Goal: Information Seeking & Learning: Learn about a topic

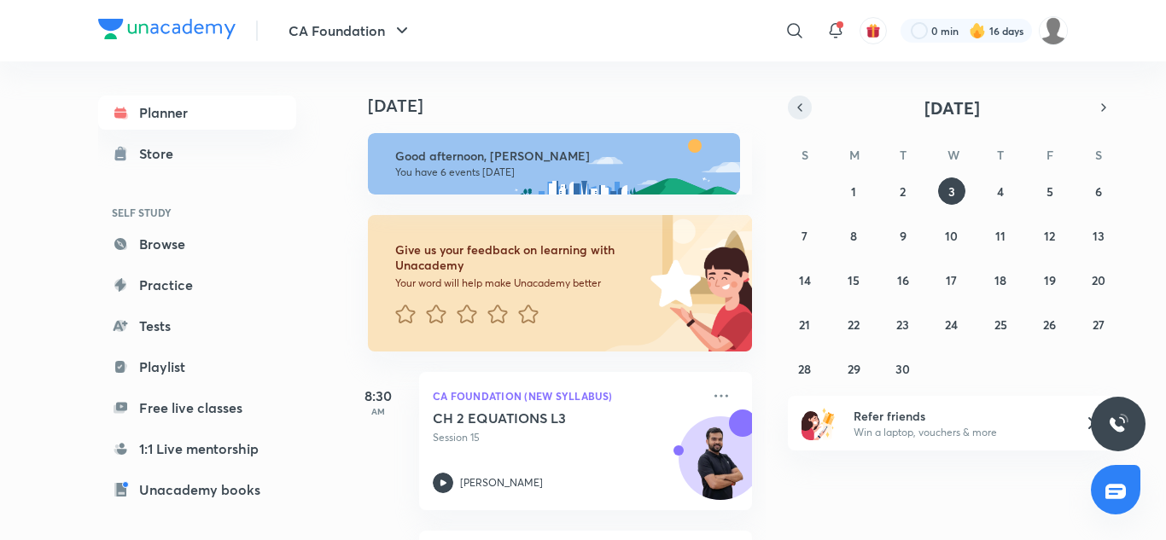
click at [798, 110] on icon "button" at bounding box center [800, 107] width 14 height 15
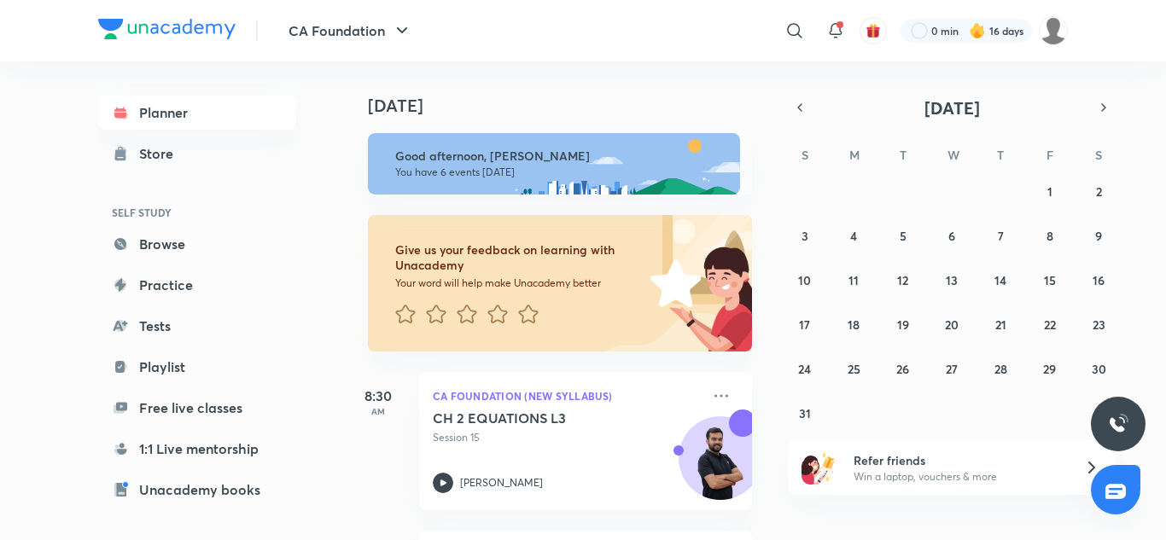
click at [994, 199] on div "27 28 29 30 31 1 2 3 4 5 6 7 8 9 10 11 12 13 14 15 16 17 18 19 20 21 22 23 24 2…" at bounding box center [952, 302] width 328 height 249
click at [966, 388] on div "27 28 29 30 31 1 2 3 4 5 6 7 8 9 10 11 12 13 14 15 16 17 18 19 20 21 22 23 24 2…" at bounding box center [952, 302] width 328 height 249
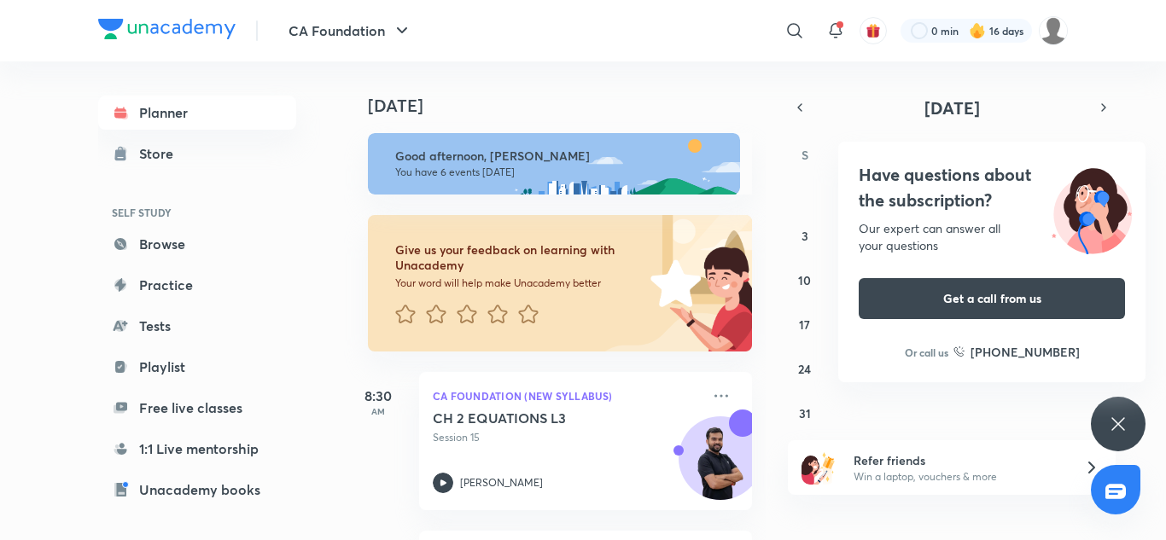
click at [1122, 422] on icon at bounding box center [1118, 424] width 20 height 20
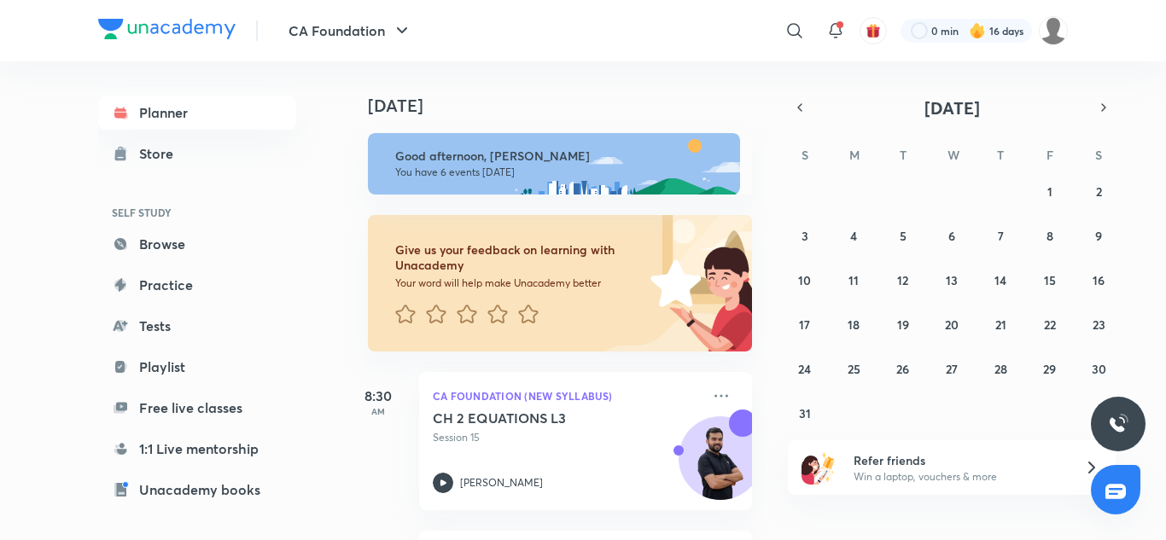
click at [501, 107] on h4 "[DATE]" at bounding box center [568, 106] width 401 height 20
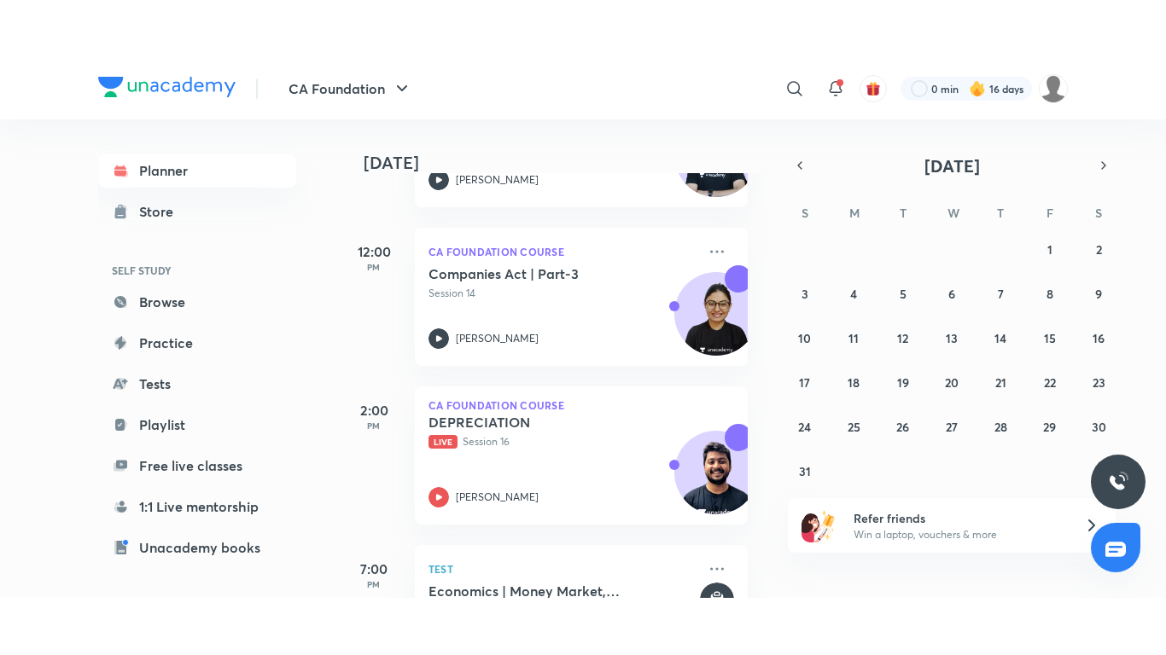
scroll to position [698, 4]
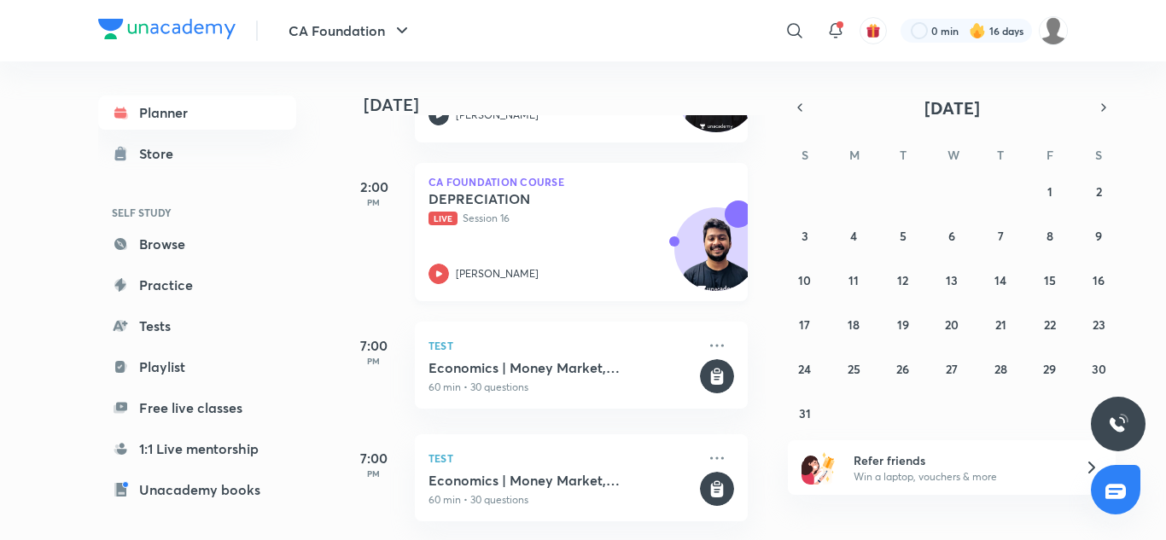
click at [497, 211] on p "Live Session 16" at bounding box center [562, 218] width 268 height 15
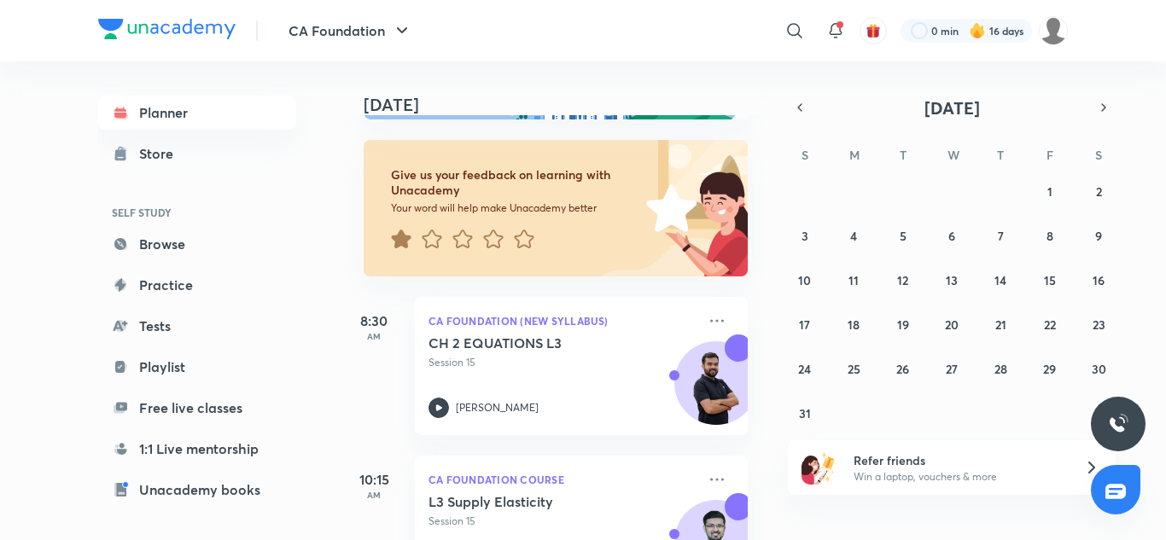
scroll to position [698, 4]
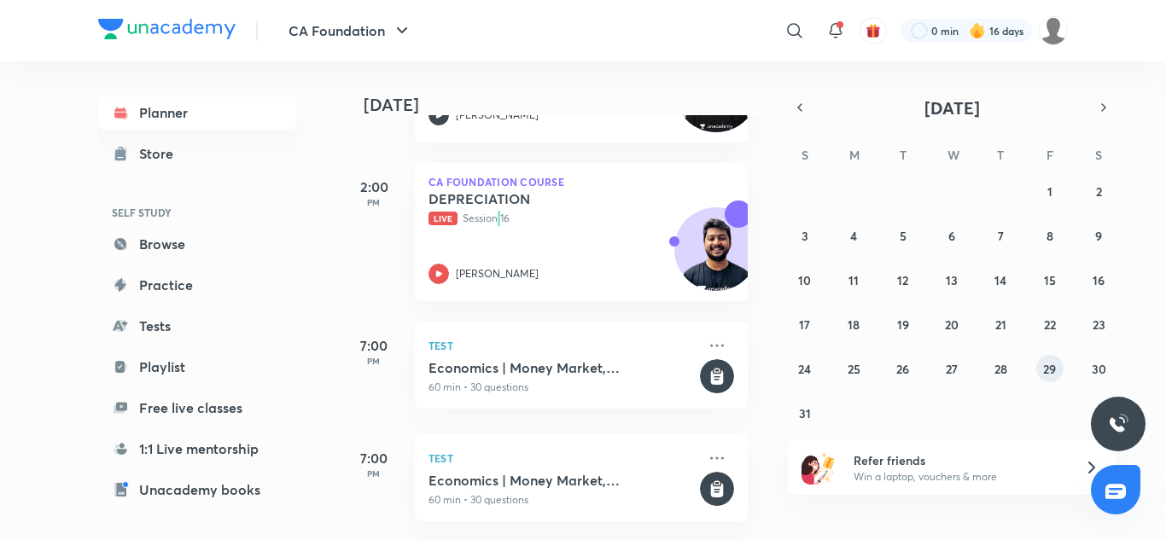
click at [1045, 369] on abbr "29" at bounding box center [1049, 369] width 13 height 16
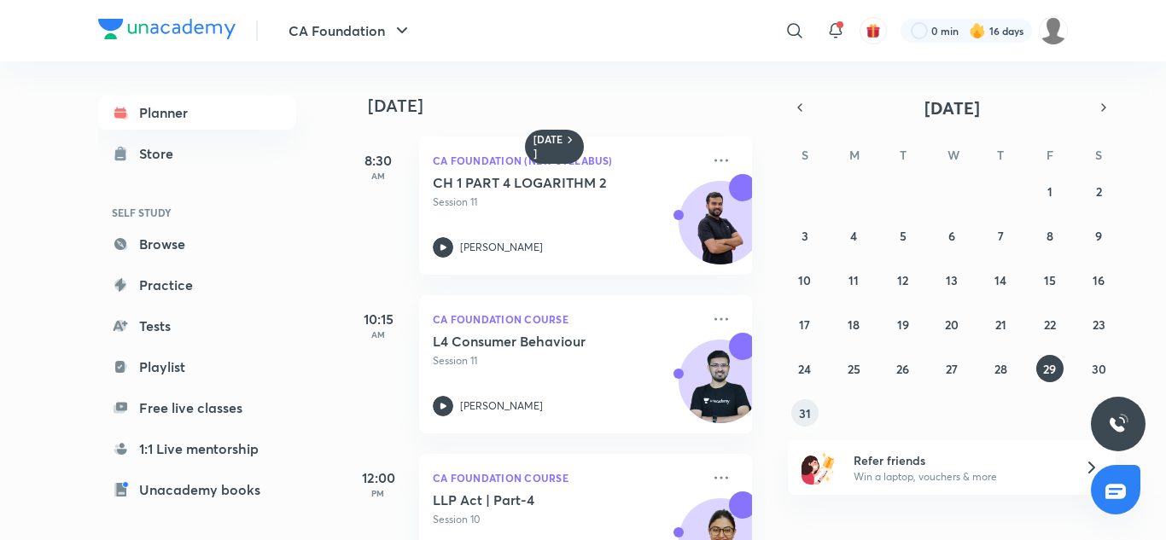
click at [802, 417] on abbr "31" at bounding box center [805, 413] width 12 height 16
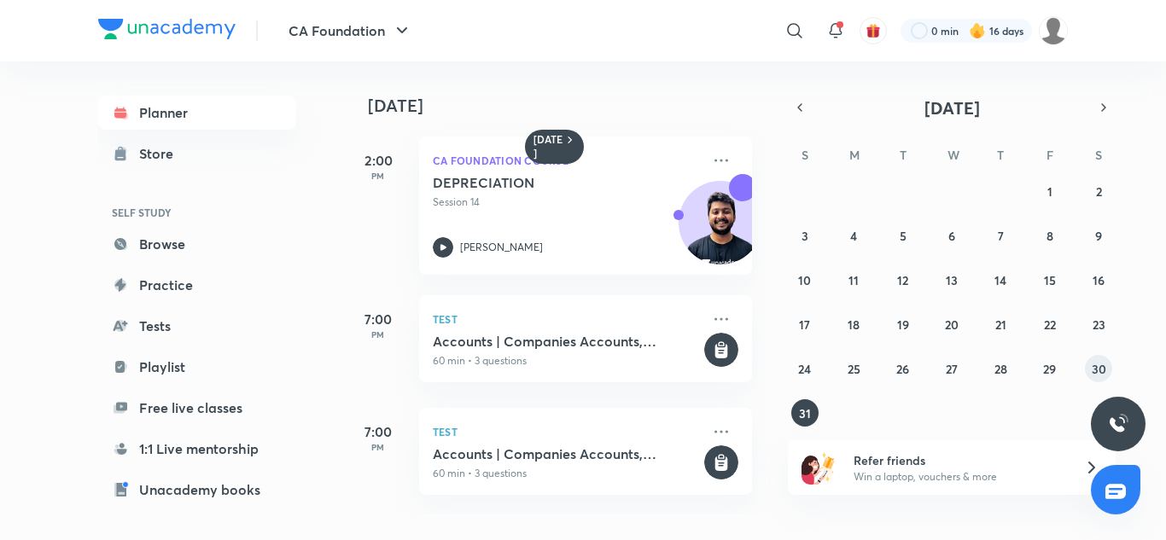
click at [1096, 370] on abbr "30" at bounding box center [1099, 369] width 15 height 16
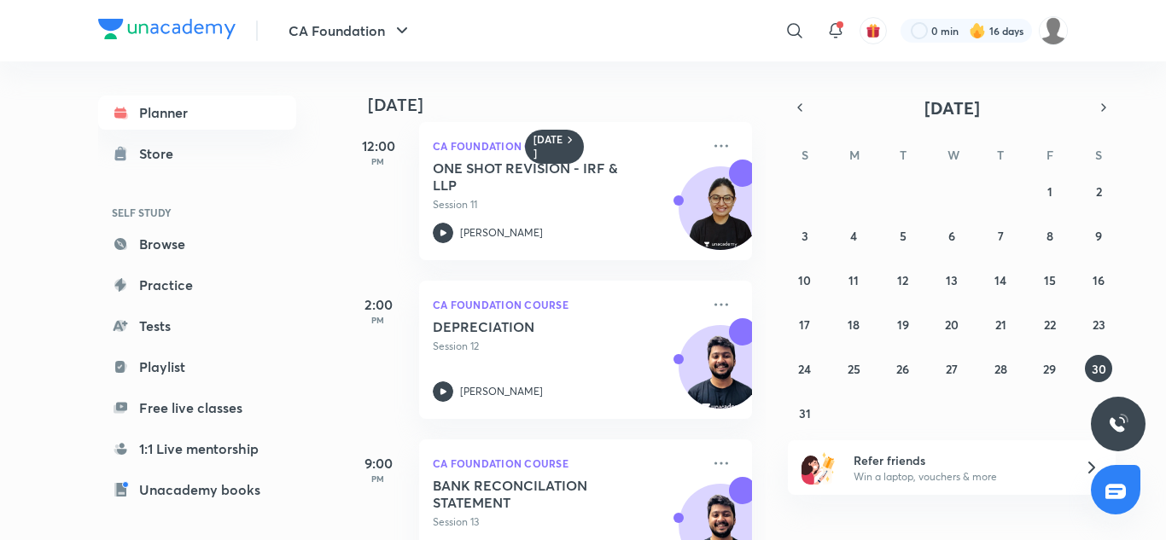
scroll to position [333, 0]
click at [1104, 117] on button "button" at bounding box center [1104, 108] width 24 height 24
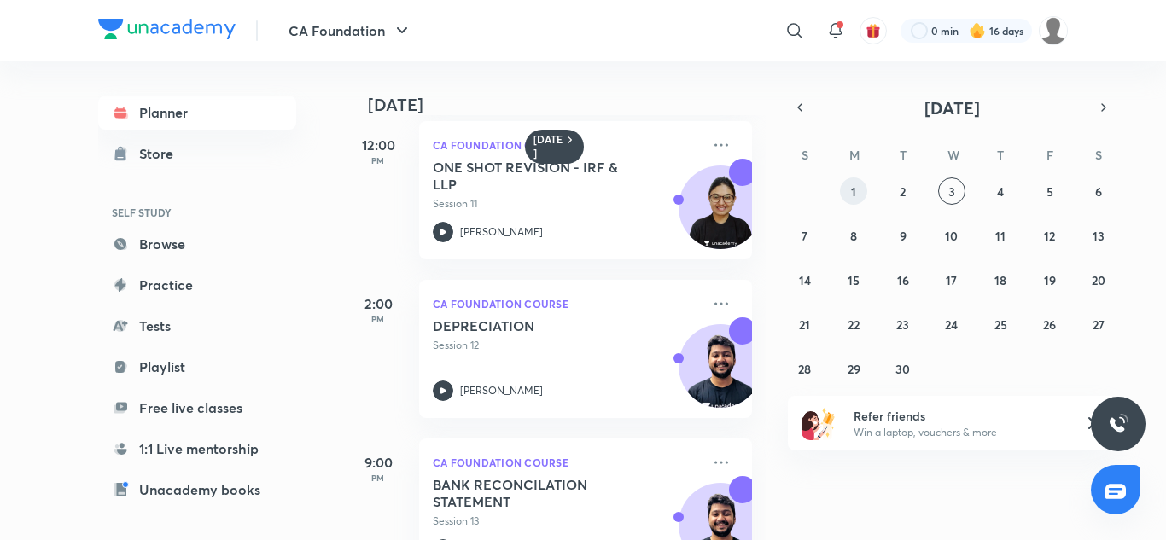
click at [862, 201] on button "1" at bounding box center [853, 191] width 27 height 27
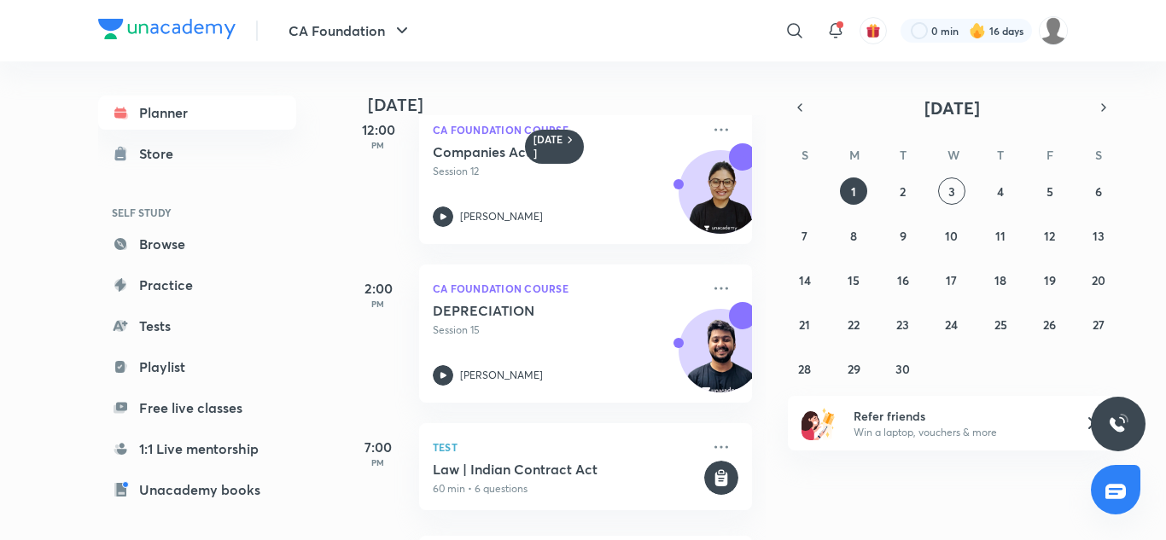
scroll to position [463, 0]
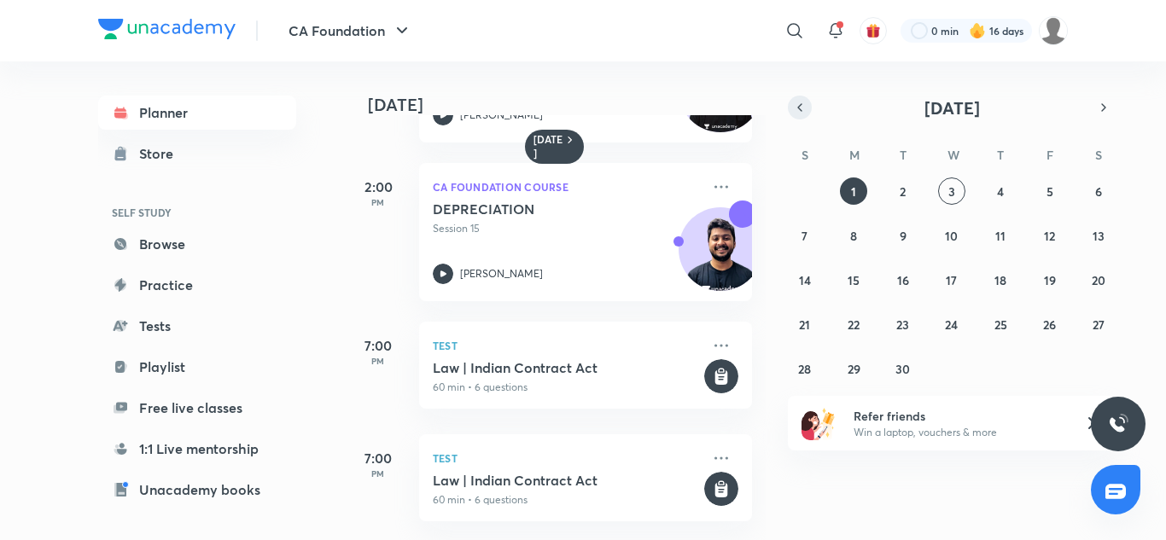
click at [807, 108] on button "button" at bounding box center [800, 108] width 24 height 24
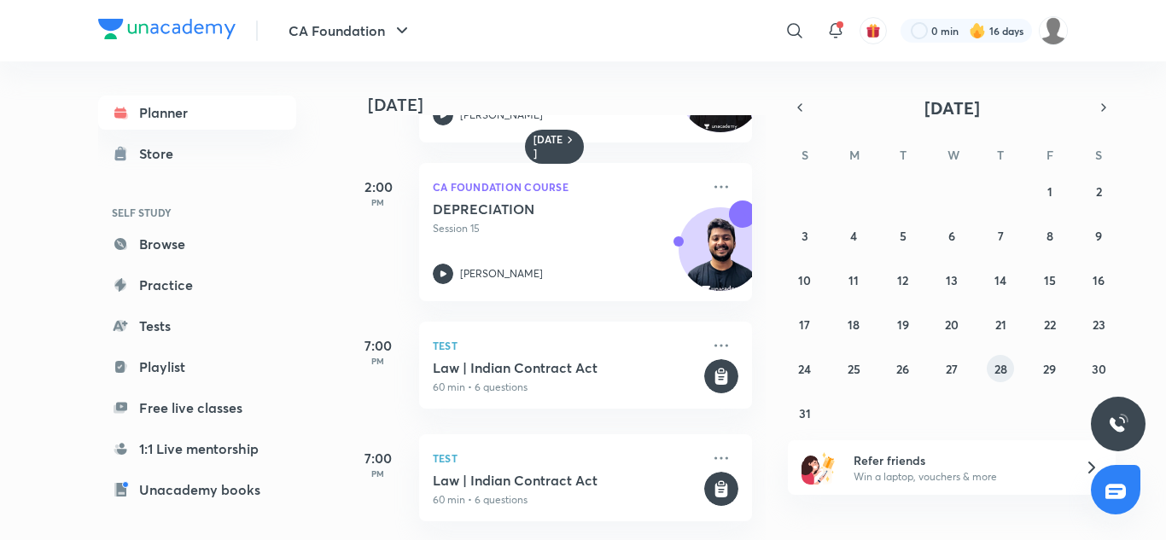
click at [1005, 364] on abbr "28" at bounding box center [1000, 369] width 13 height 16
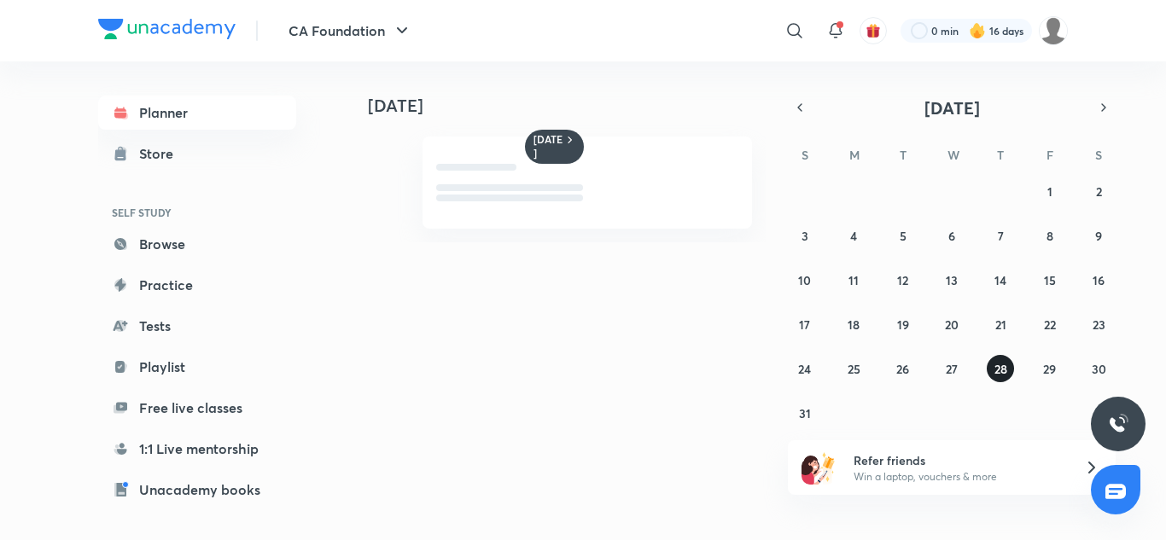
click at [1005, 364] on abbr "28" at bounding box center [1000, 369] width 13 height 16
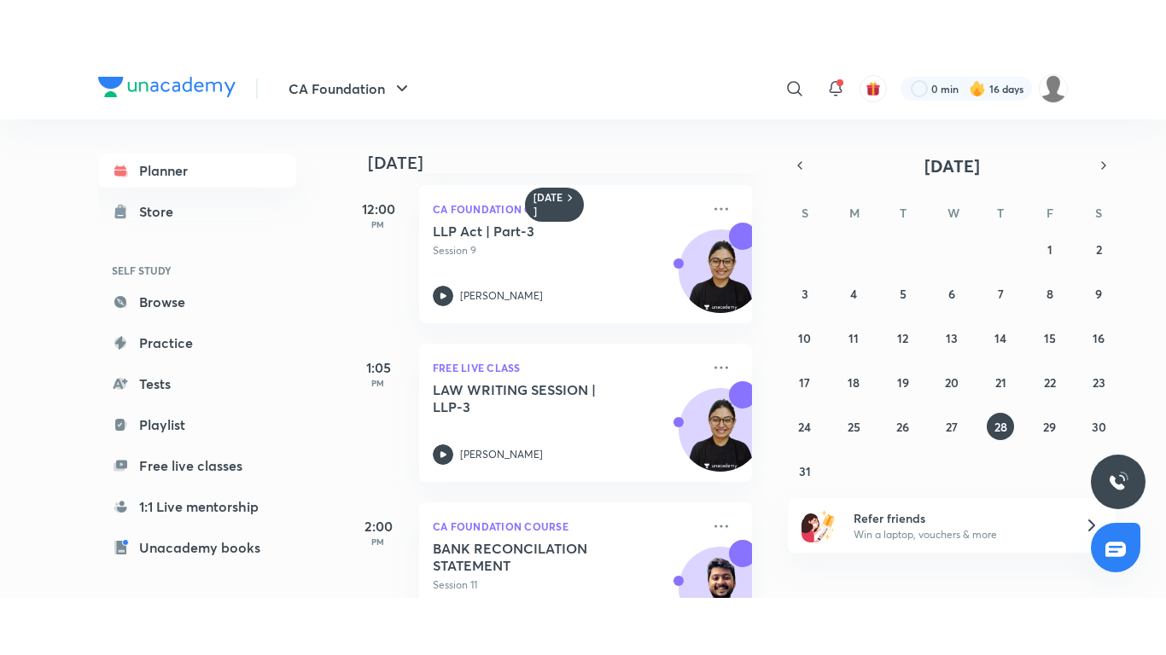
scroll to position [396, 0]
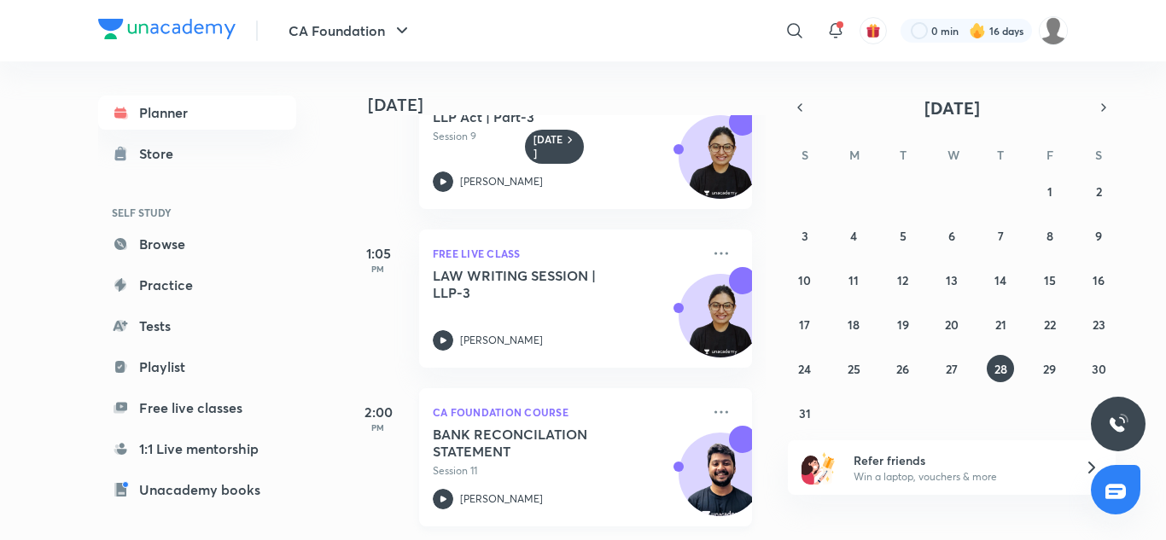
click at [594, 426] on h5 "BANK RECONCILATION STATEMENT" at bounding box center [539, 443] width 213 height 34
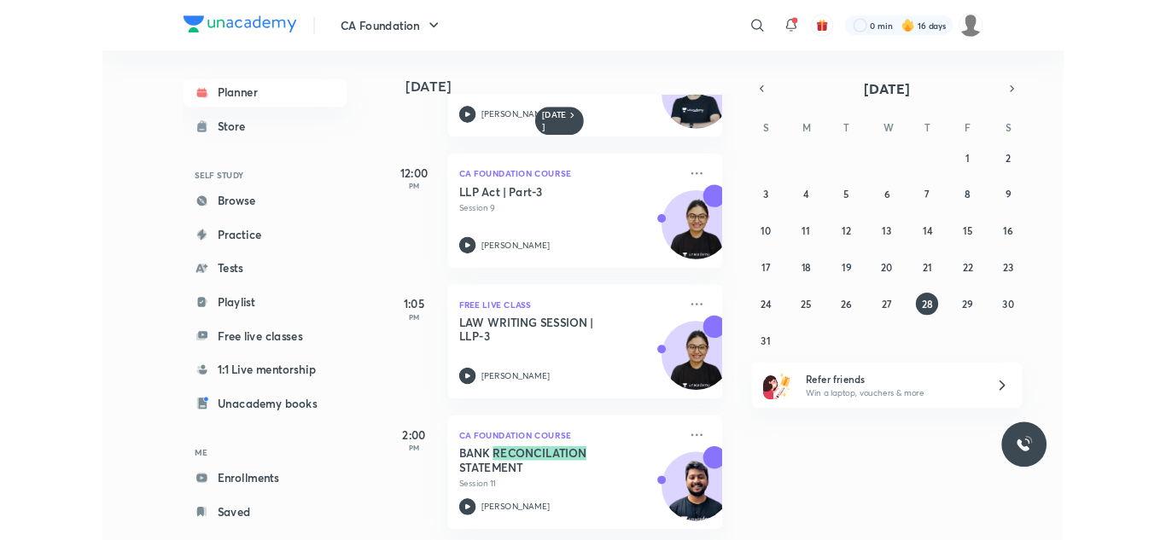
scroll to position [281, 0]
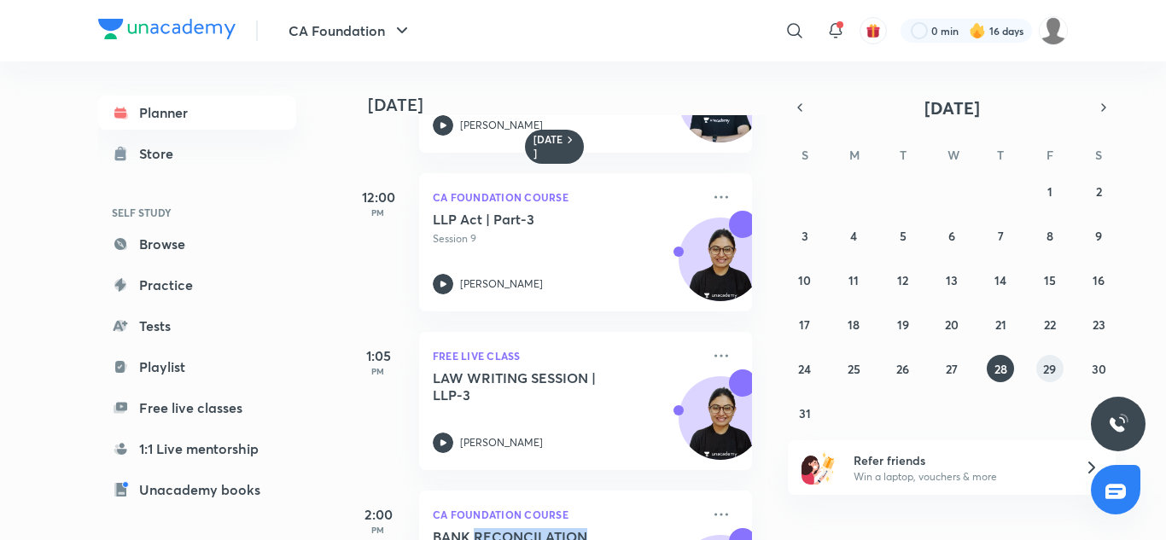
click at [1060, 359] on button "29" at bounding box center [1049, 368] width 27 height 27
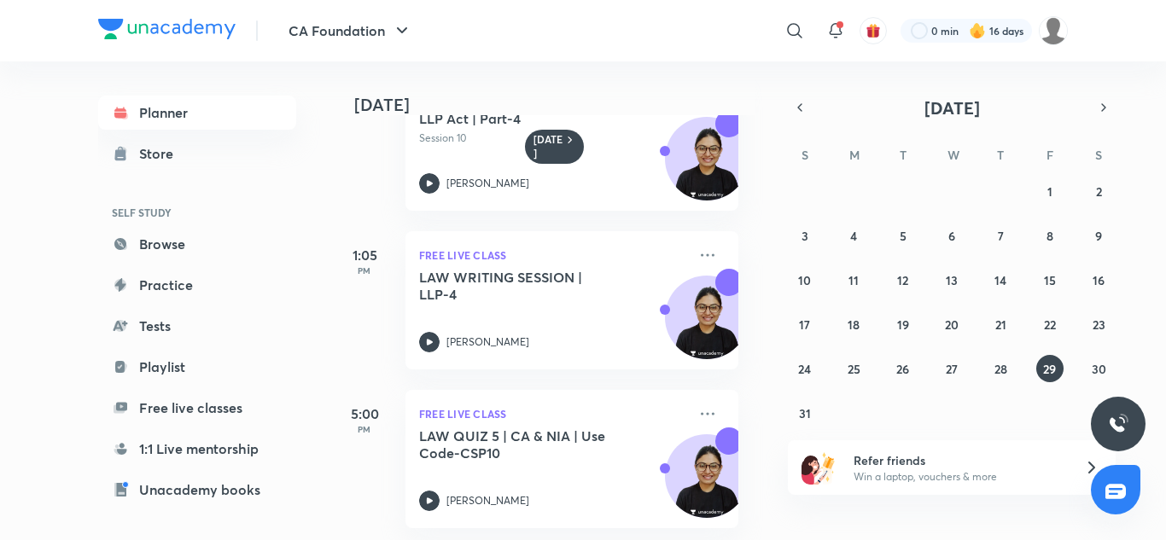
scroll to position [396, 14]
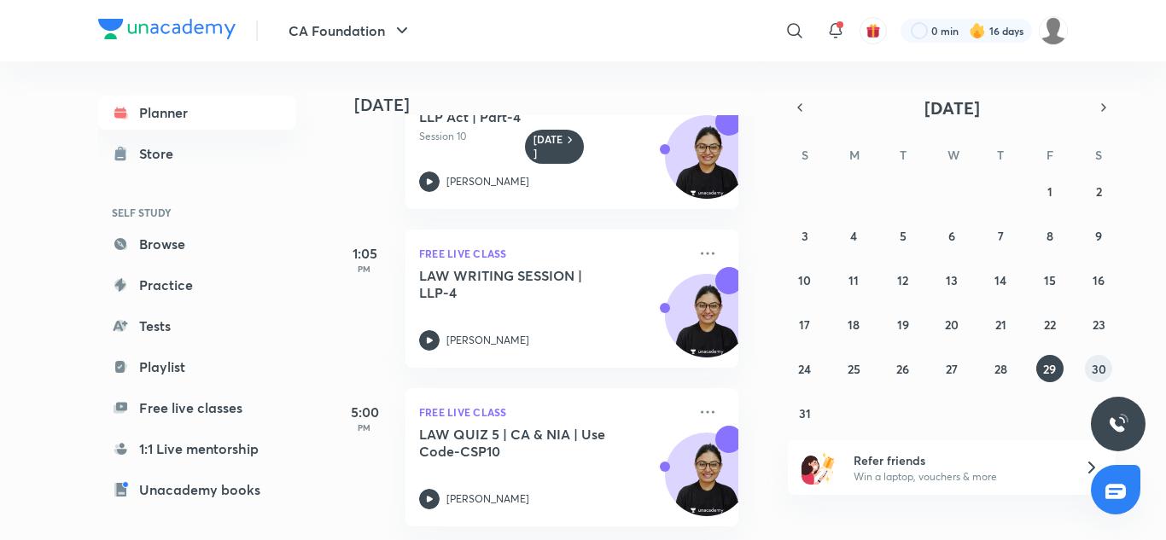
click at [1103, 371] on abbr "30" at bounding box center [1099, 369] width 15 height 16
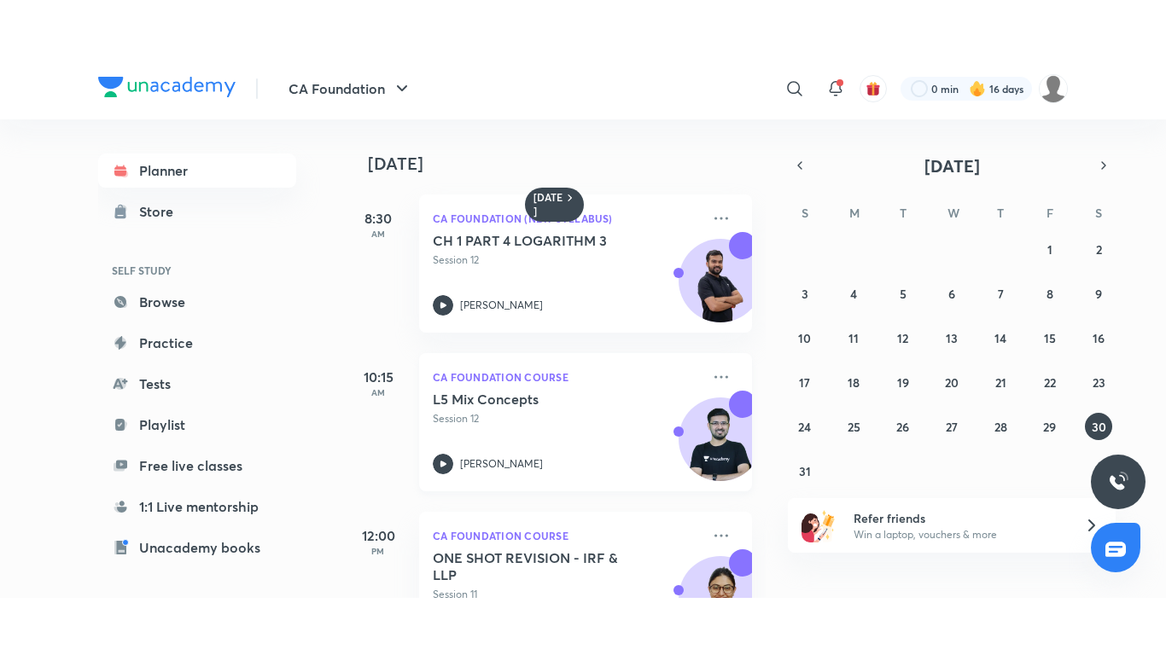
scroll to position [396, 0]
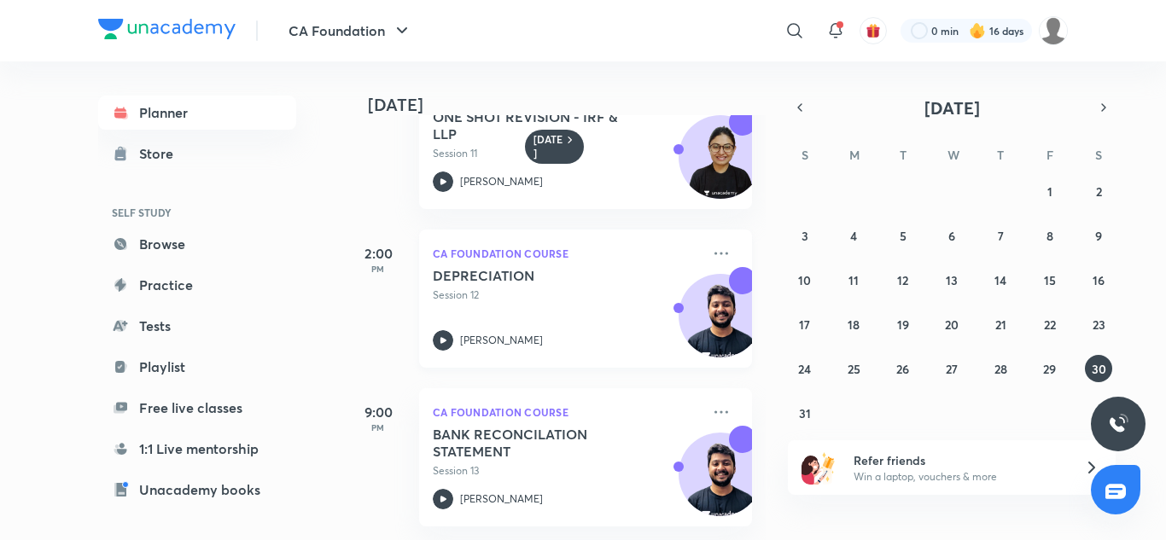
click at [603, 289] on p "Session 12" at bounding box center [567, 295] width 268 height 15
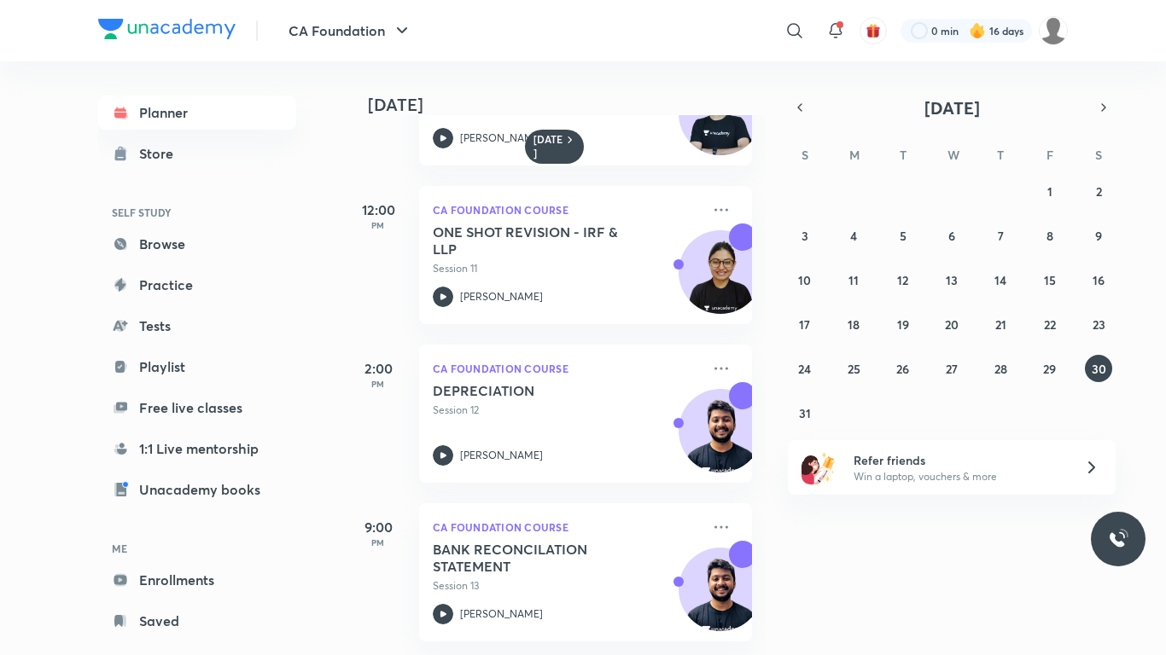
scroll to position [281, 0]
